Goal: Information Seeking & Learning: Understand process/instructions

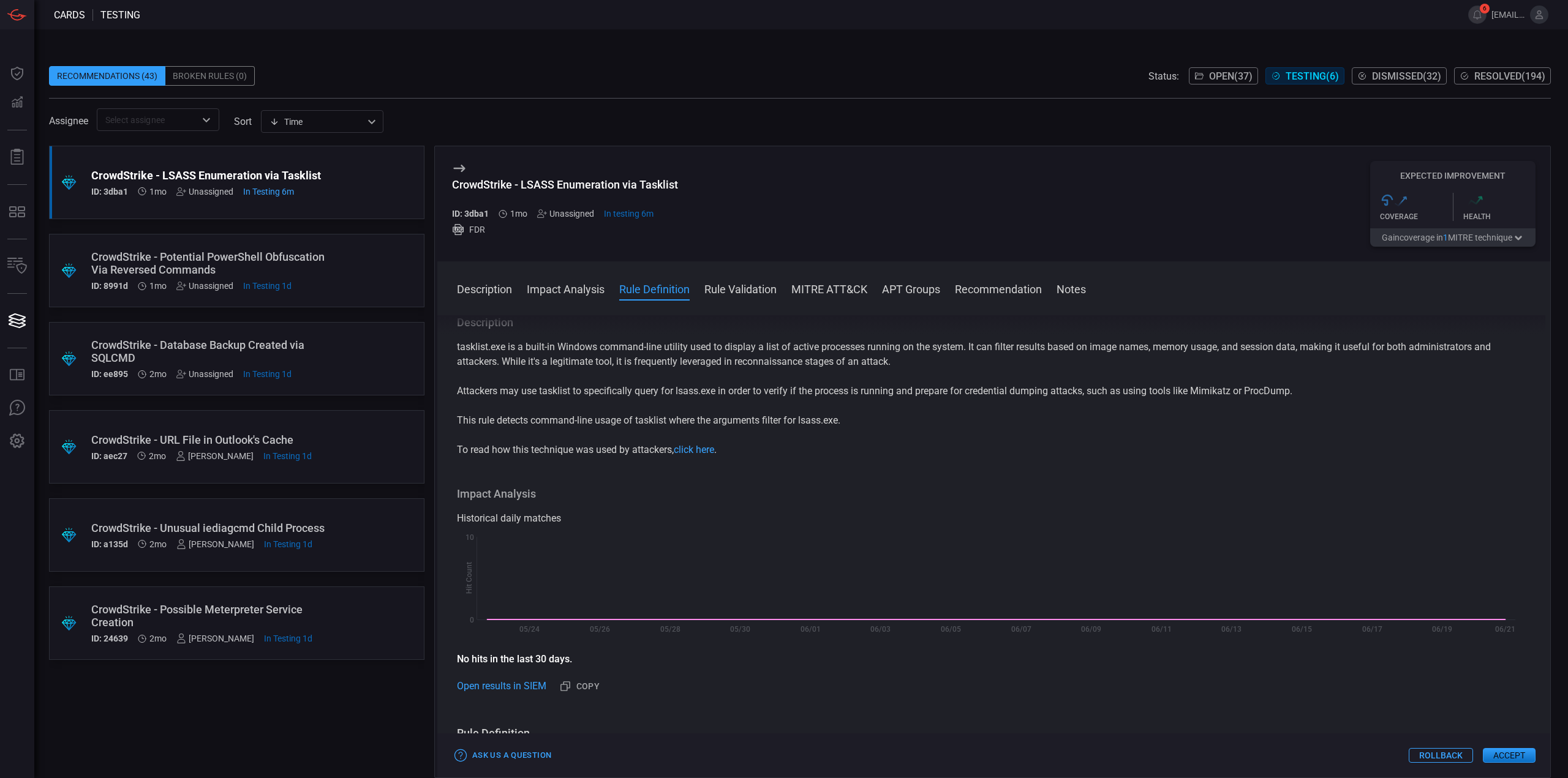
scroll to position [184, 0]
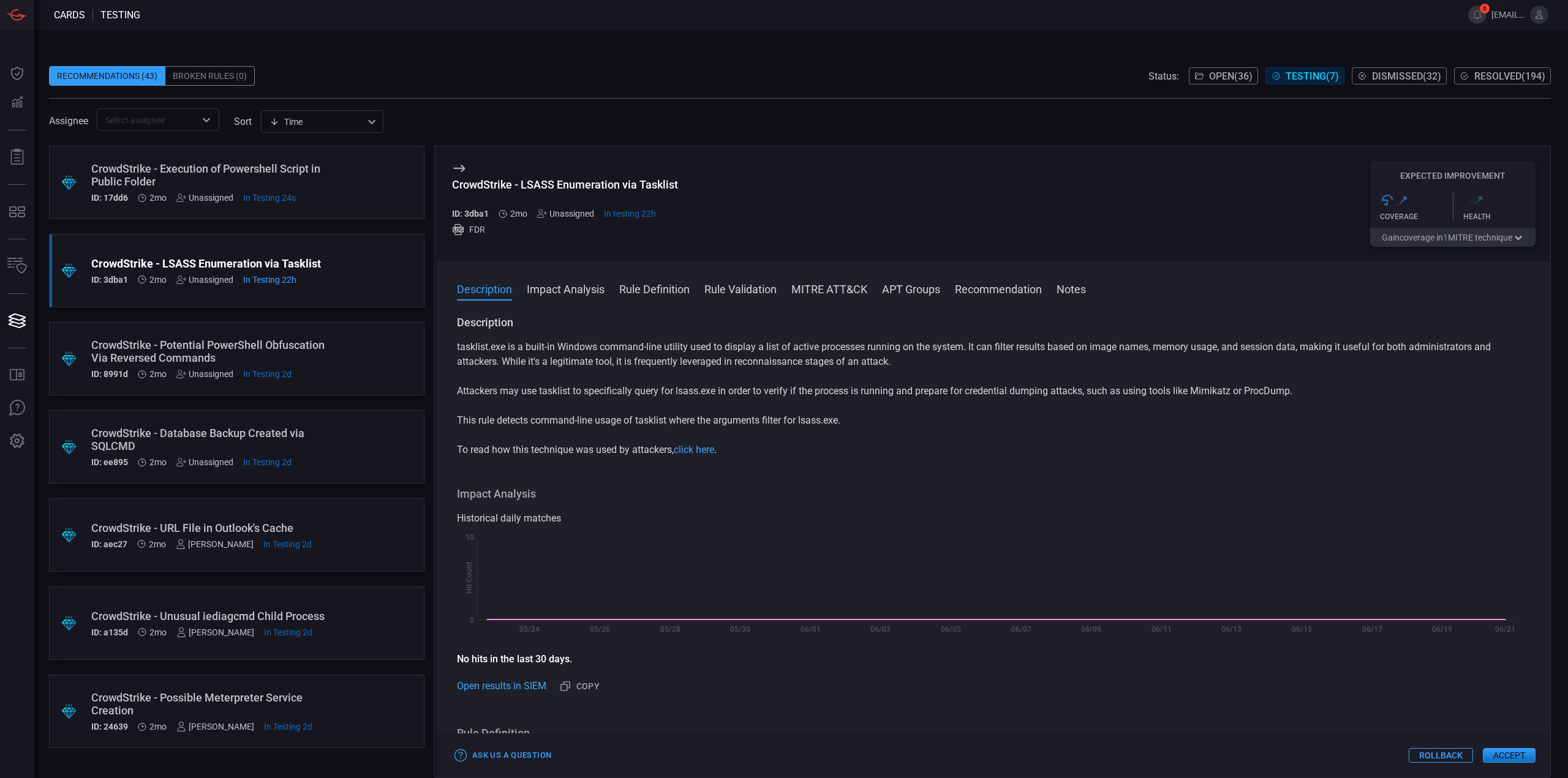
click at [316, 174] on div "CrowdStrike - Execution of Powershell Script in Public Folder" at bounding box center [214, 175] width 244 height 25
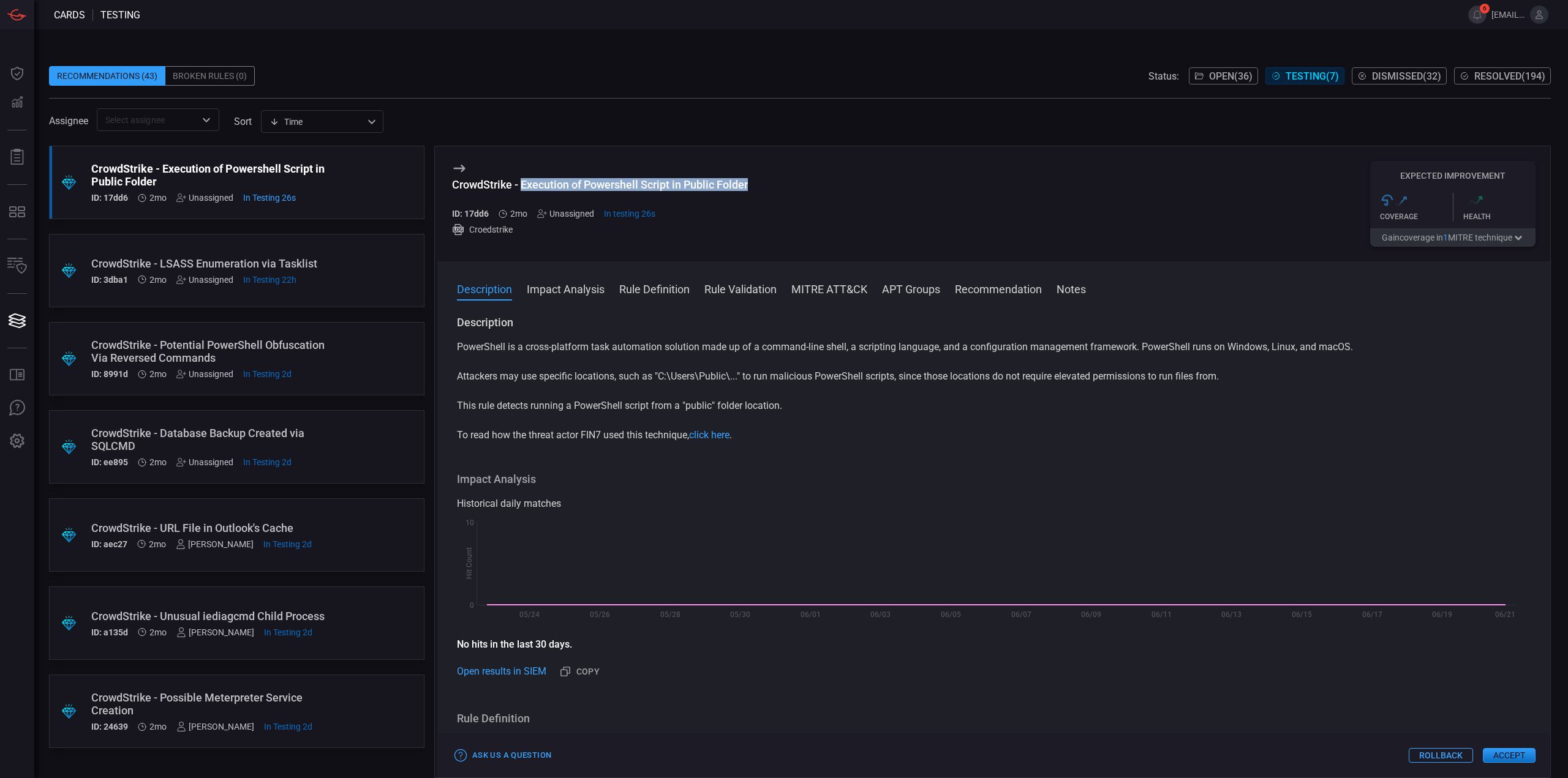
drag, startPoint x: 757, startPoint y: 183, endPoint x: 530, endPoint y: 181, distance: 227.0
click at [520, 185] on div "CrowdStrike - Execution of Powershell Script in Public Folder ID: 17dd6 2mo Una…" at bounding box center [993, 204] width 1113 height 115
copy div "Execution of Powershell Script in Public Folder"
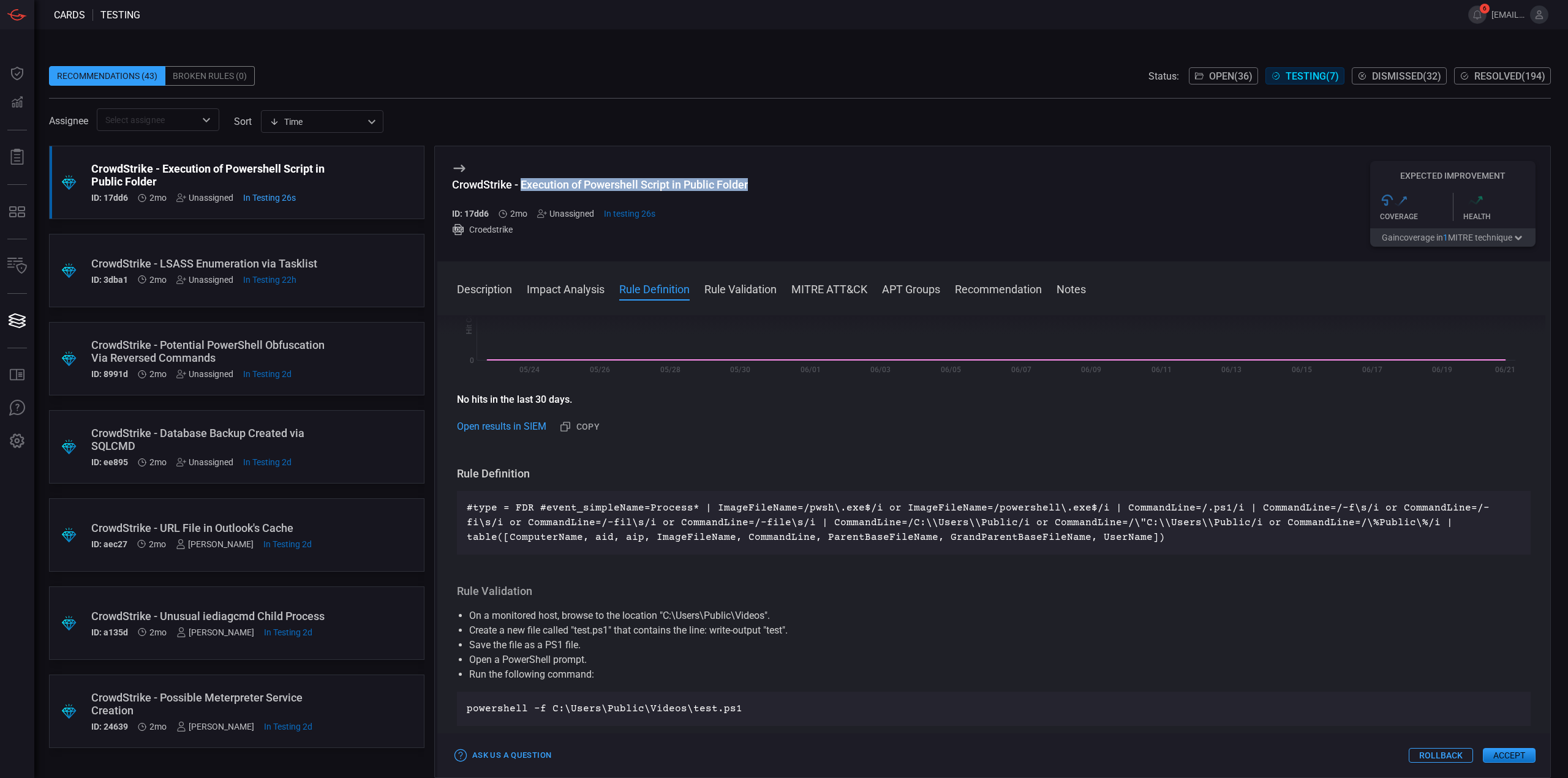
scroll to position [367, 0]
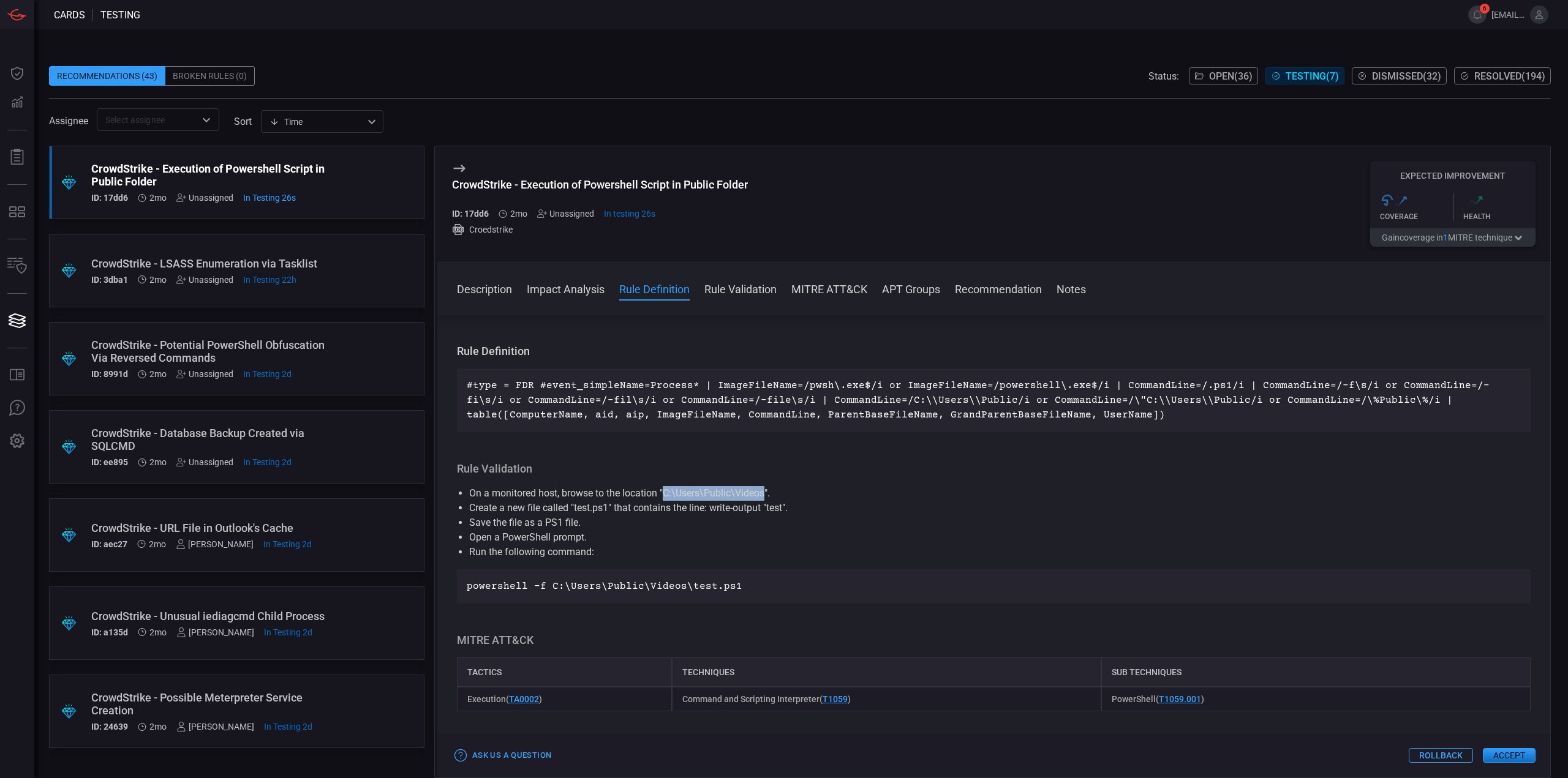
drag, startPoint x: 665, startPoint y: 492, endPoint x: 766, endPoint y: 496, distance: 101.1
click at [766, 496] on li "On a monitored host, browse to the location "C:\Users\Public\Videos"." at bounding box center [994, 494] width 1050 height 14
copy li "C:\Users\Public\Videos"
click at [746, 509] on li "Create a new file called "test.ps1" that contains the line: write-output "test"." at bounding box center [994, 508] width 1050 height 14
drag, startPoint x: 576, startPoint y: 508, endPoint x: 608, endPoint y: 509, distance: 32.0
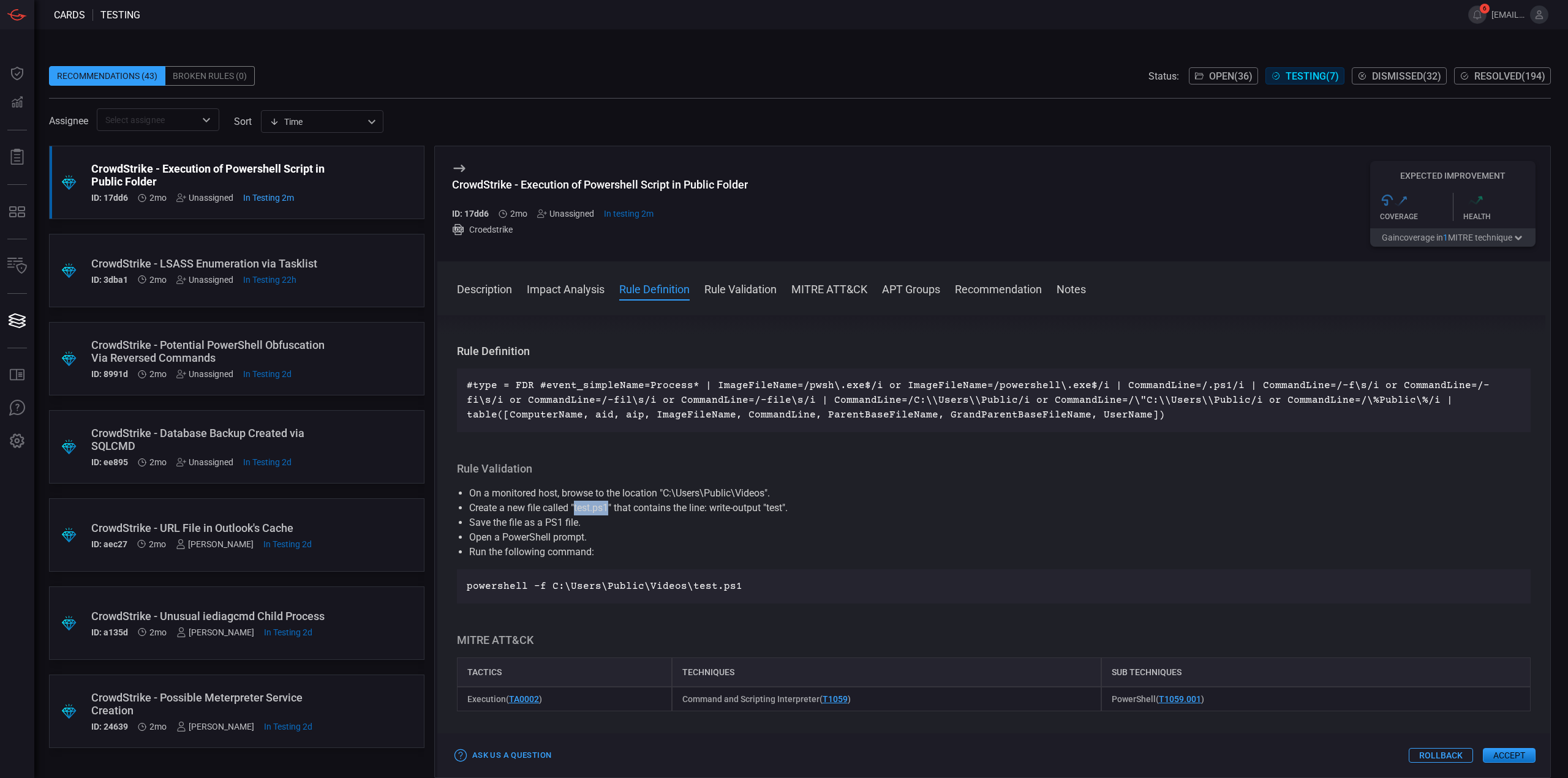
click at [609, 509] on li "Create a new file called "test.ps1" that contains the line: write-output "test"." at bounding box center [994, 508] width 1050 height 14
copy li "test.ps1"
click at [764, 520] on li "Save the file as a PS1 file." at bounding box center [994, 523] width 1050 height 14
drag, startPoint x: 712, startPoint y: 508, endPoint x: 788, endPoint y: 511, distance: 76.1
click at [788, 511] on li "Create a new file called "test.ps1" that contains the line: write-output "test"." at bounding box center [994, 508] width 1050 height 14
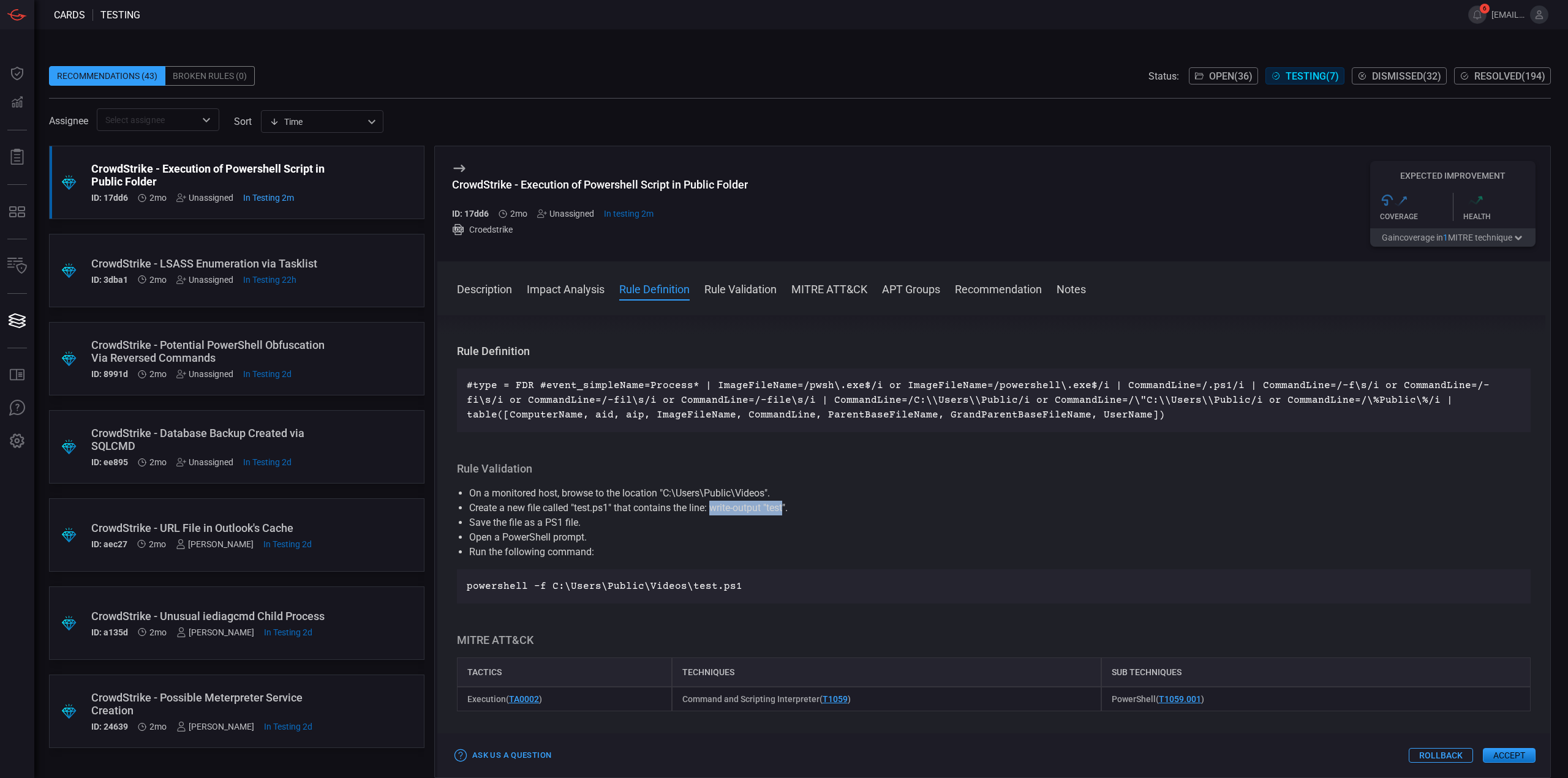
click at [783, 516] on li "Create a new file called "test.ps1" that contains the line: write-output "test"." at bounding box center [994, 508] width 1050 height 14
drag, startPoint x: 789, startPoint y: 506, endPoint x: 713, endPoint y: 503, distance: 76.1
click at [713, 503] on li "Create a new file called "test.ps1" that contains the line: write-output "test"." at bounding box center [994, 508] width 1050 height 14
copy li "write-output "test""
click at [537, 547] on li "Run the following command:" at bounding box center [994, 553] width 1050 height 14
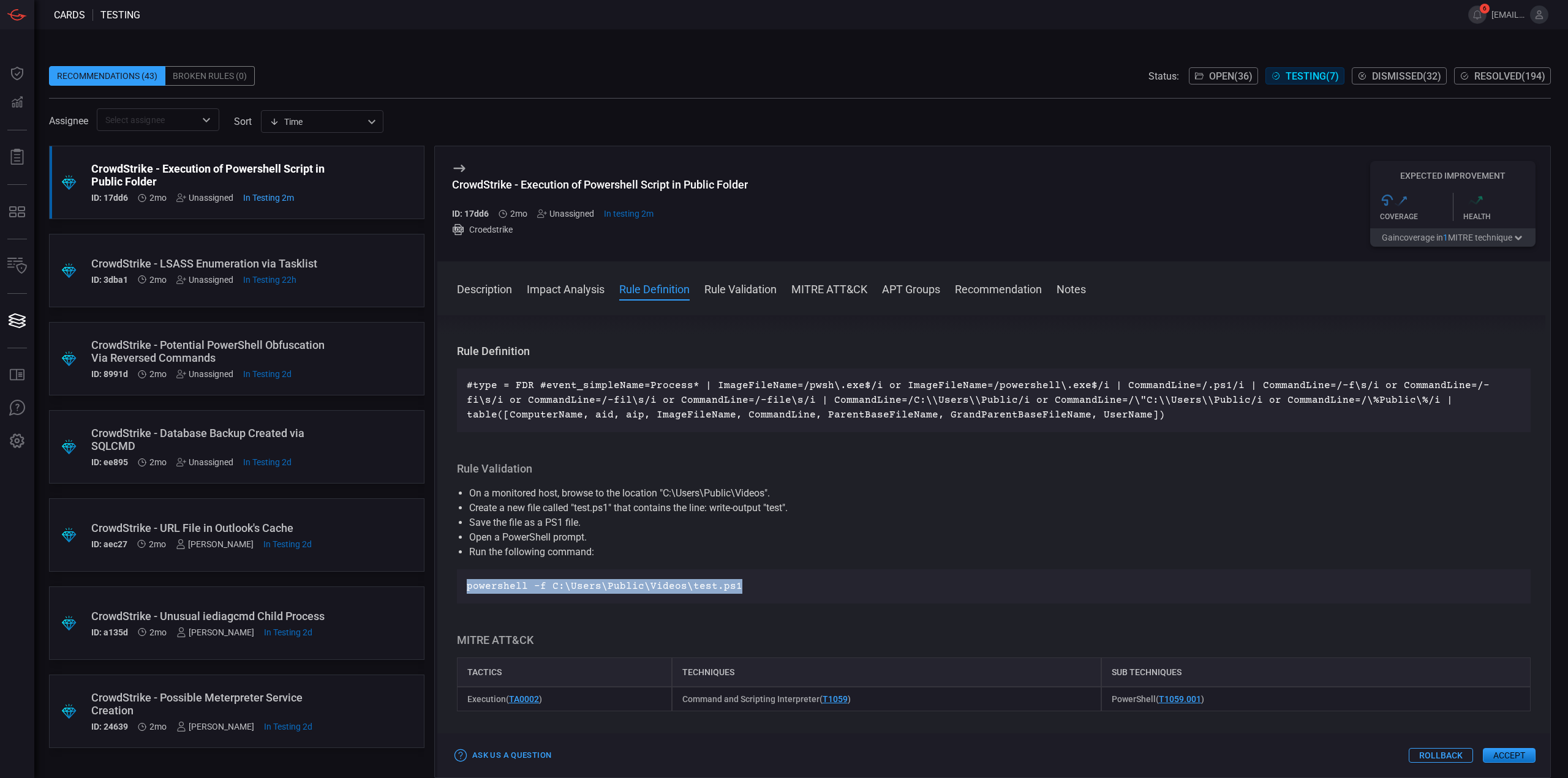
drag, startPoint x: 736, startPoint y: 586, endPoint x: 451, endPoint y: 583, distance: 285.0
click at [451, 583] on div "Description PowerShell is a cross-platform task automation solution made up of …" at bounding box center [993, 545] width 1113 height 458
copy p "powershell -f C:\Users\Public\Videos\test.ps1"
